Goal: Information Seeking & Learning: Learn about a topic

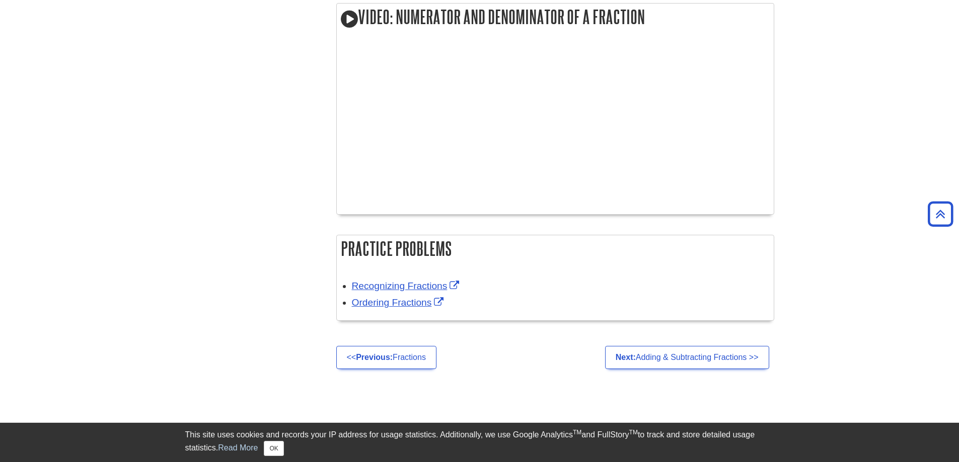
scroll to position [1902, 0]
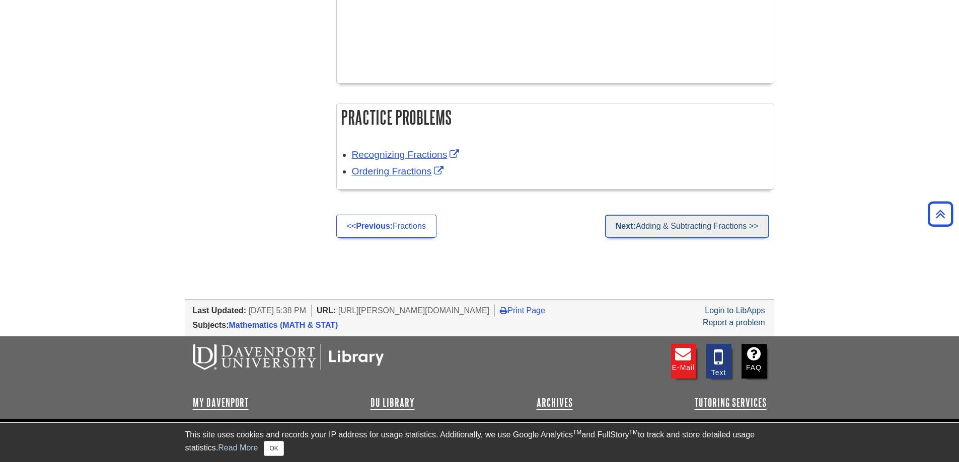
click at [661, 226] on link "Next: Adding & Subtracting Fractions >>" at bounding box center [687, 226] width 164 height 23
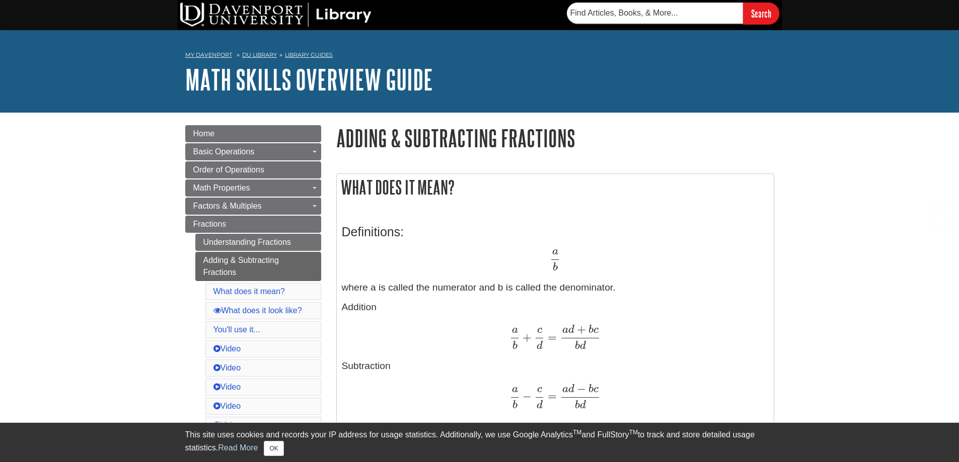
scroll to position [201, 0]
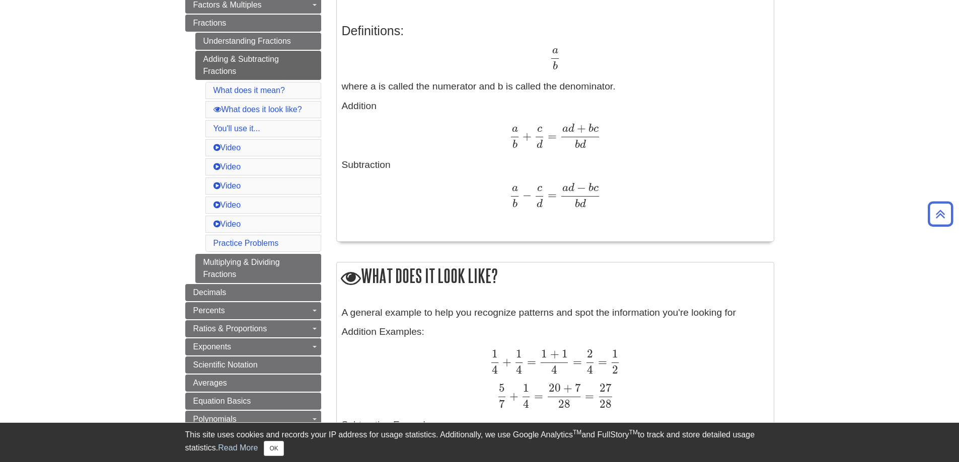
click at [559, 63] on span "a b" at bounding box center [554, 57] width 11 height 13
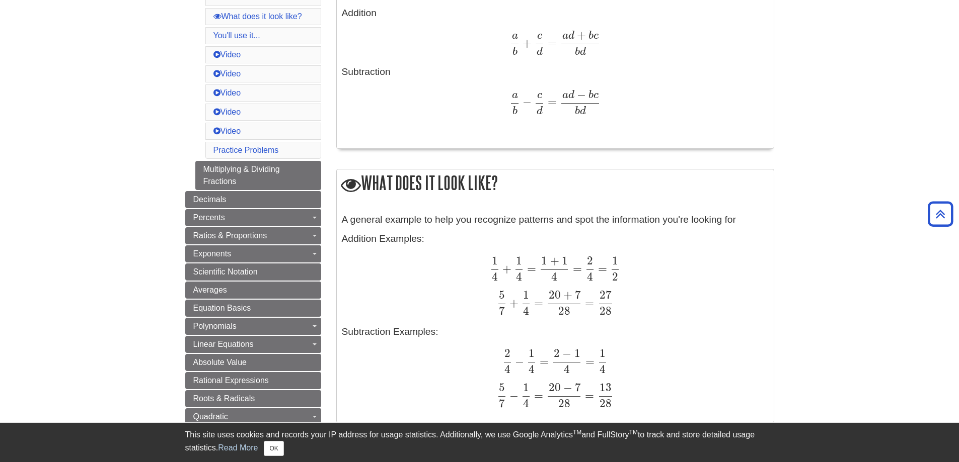
scroll to position [403, 0]
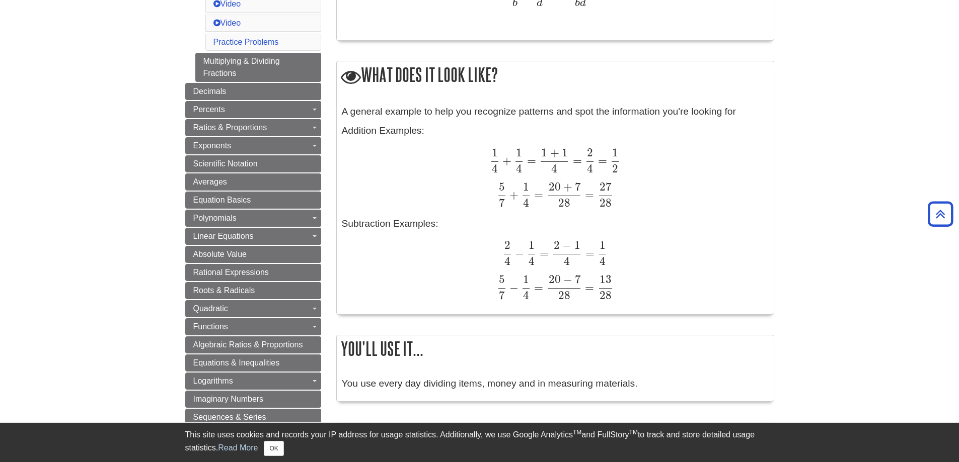
click at [531, 255] on span at bounding box center [531, 254] width 7 height 1
drag, startPoint x: 542, startPoint y: 268, endPoint x: 549, endPoint y: 292, distance: 24.7
click at [549, 292] on p "Addition Examples: 1 4 + 1 4 = 1 + 1 4 = 2 4 = 1 2 1 4 + 1 4 = 1 + 1 4 = 2 4 = …" at bounding box center [555, 212] width 427 height 176
click at [437, 297] on div "5 7 − 1 4 = 20 − 7 28 = 13 28 5 7 − 1 4 = 20 − 7 28 = 13 28" at bounding box center [555, 287] width 427 height 25
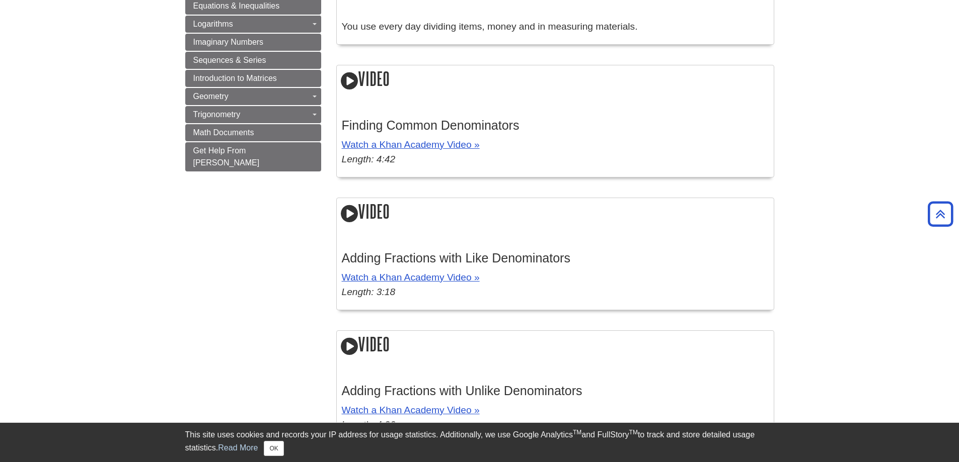
scroll to position [604, 0]
